Goal: Transaction & Acquisition: Purchase product/service

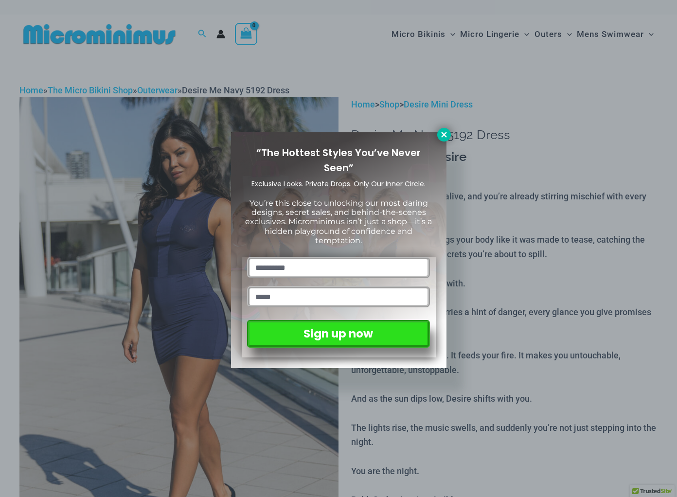
click at [444, 135] on icon at bounding box center [443, 134] width 5 height 5
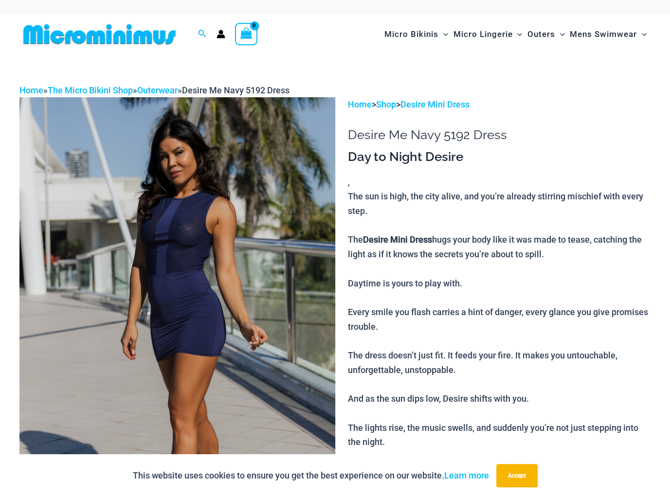
click at [274, 292] on img at bounding box center [177, 333] width 316 height 473
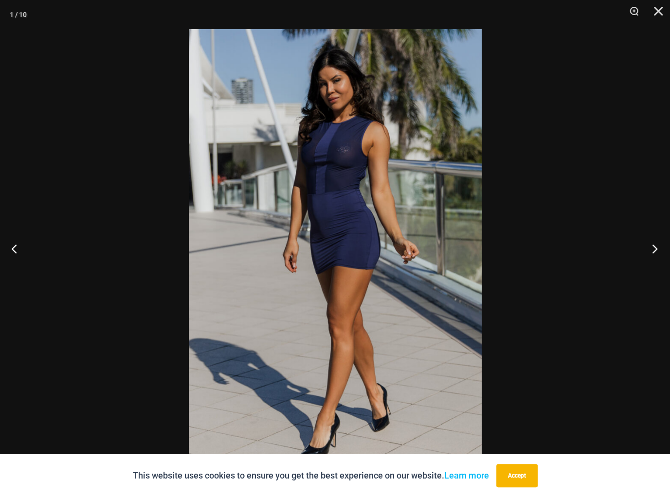
click at [658, 248] on button "Next" at bounding box center [651, 248] width 36 height 49
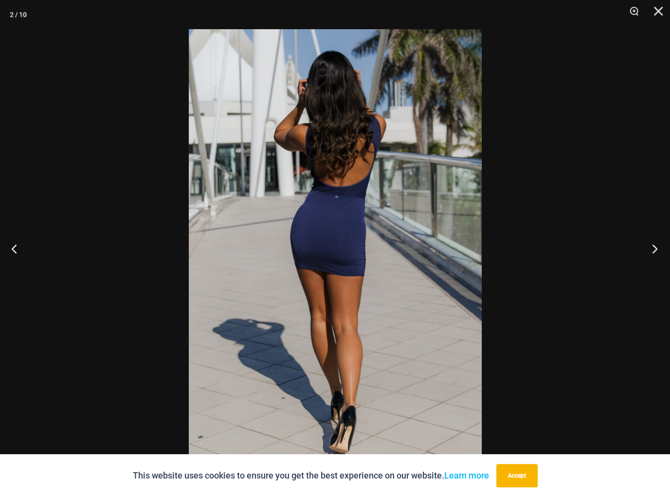
click at [657, 248] on button "Next" at bounding box center [651, 248] width 36 height 49
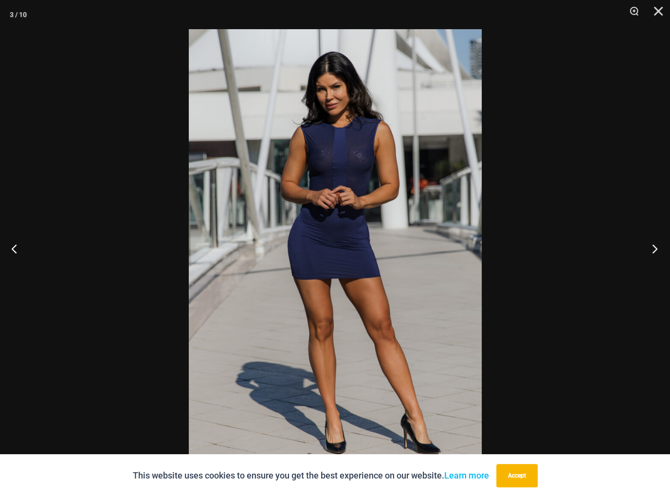
click at [657, 248] on button "Next" at bounding box center [651, 248] width 36 height 49
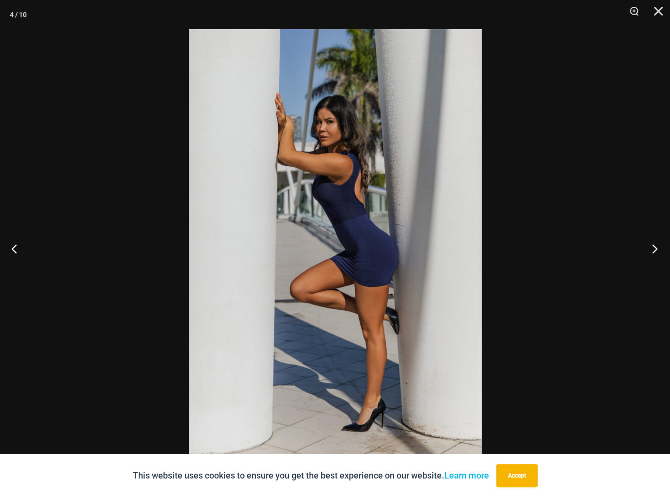
click at [657, 248] on button "Next" at bounding box center [651, 248] width 36 height 49
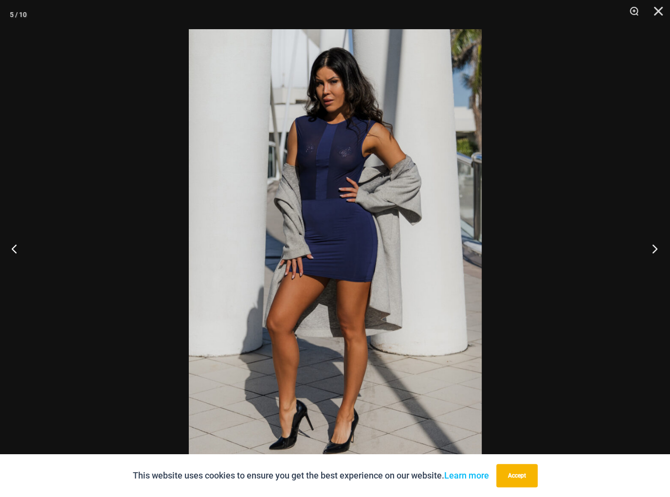
click at [657, 248] on button "Next" at bounding box center [651, 248] width 36 height 49
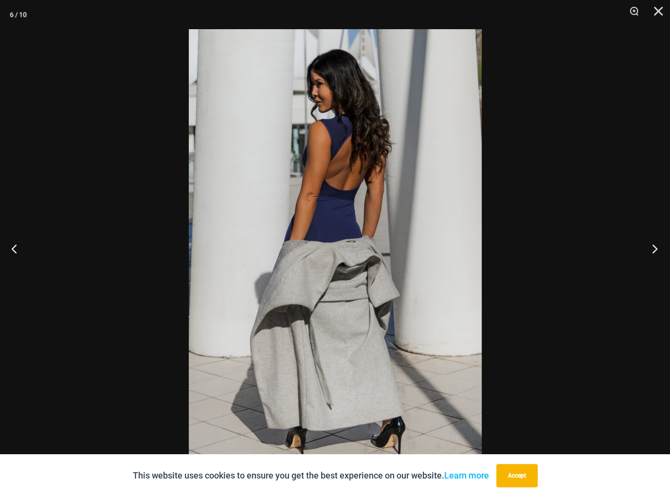
click at [657, 248] on button "Next" at bounding box center [651, 248] width 36 height 49
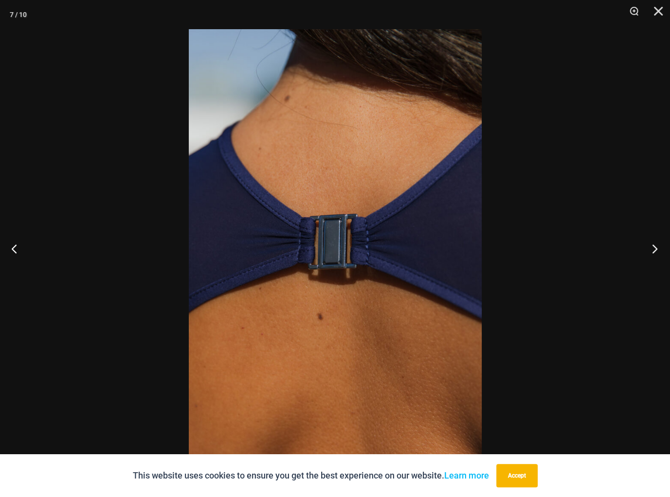
click at [657, 248] on button "Next" at bounding box center [651, 248] width 36 height 49
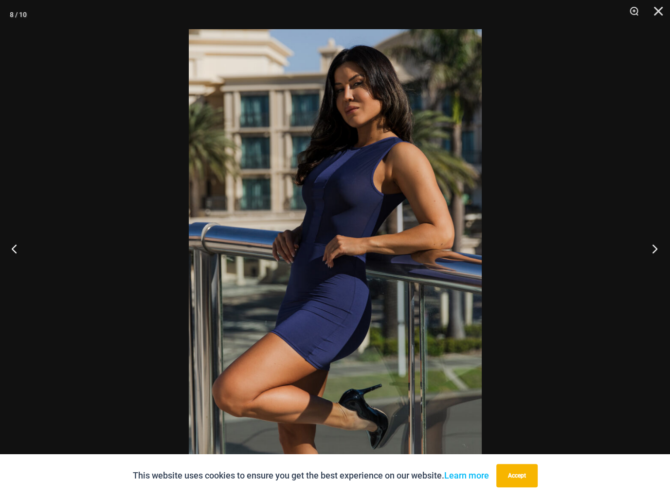
click at [657, 248] on button "Next" at bounding box center [651, 248] width 36 height 49
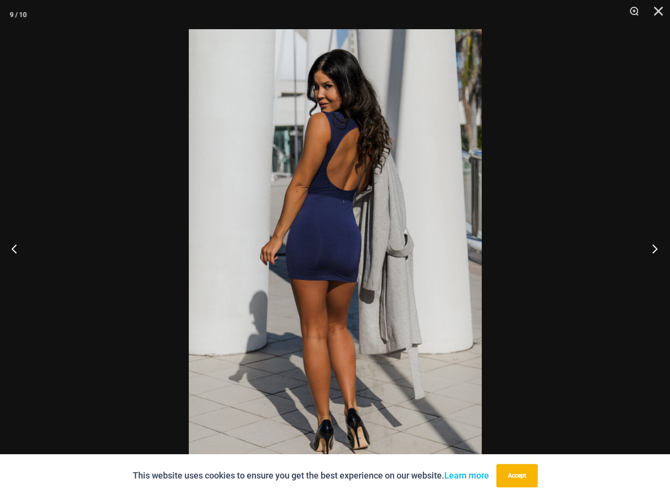
click at [657, 248] on button "Next" at bounding box center [651, 248] width 36 height 49
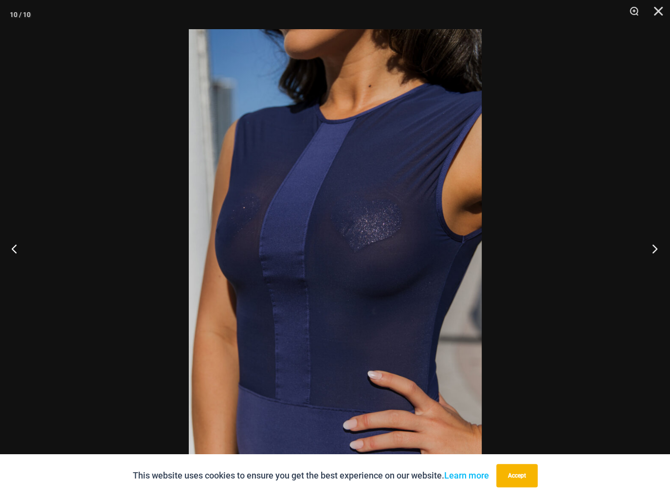
click at [657, 248] on button "Next" at bounding box center [651, 248] width 36 height 49
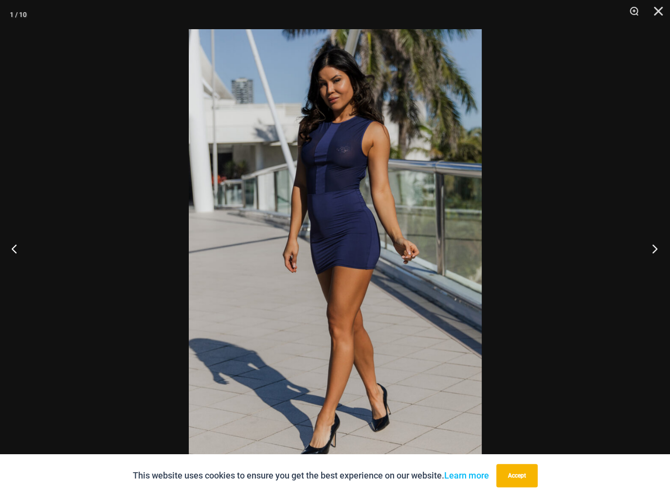
click at [657, 248] on button "Next" at bounding box center [651, 248] width 36 height 49
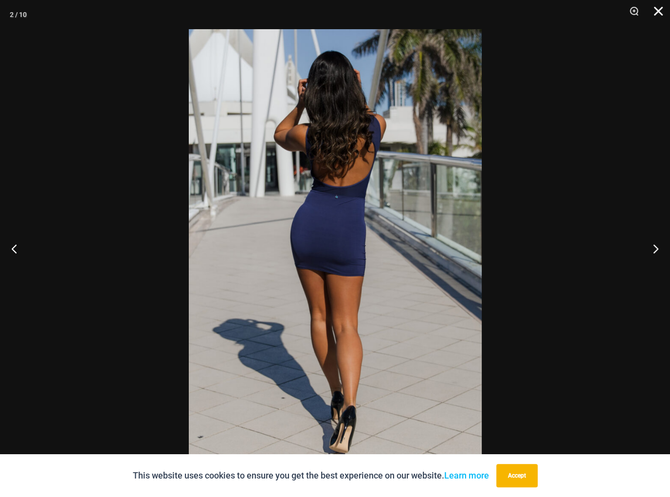
click at [661, 13] on button "Close" at bounding box center [655, 14] width 24 height 29
